Goal: Navigation & Orientation: Find specific page/section

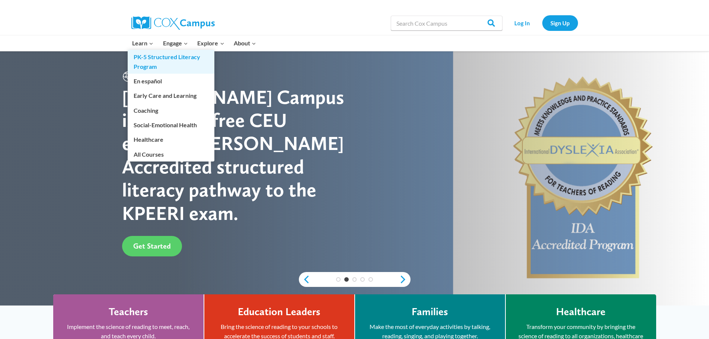
click at [142, 63] on link "PK-5 Structured Literacy Program" at bounding box center [171, 62] width 87 height 24
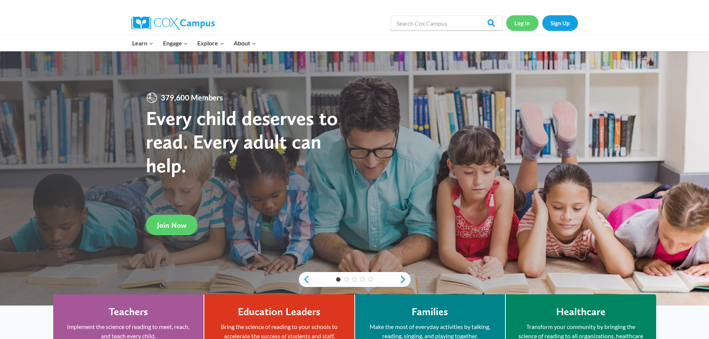
click at [521, 24] on link "Log In" at bounding box center [522, 22] width 32 height 15
click at [522, 20] on link "Log In" at bounding box center [522, 22] width 32 height 15
